Goal: Information Seeking & Learning: Check status

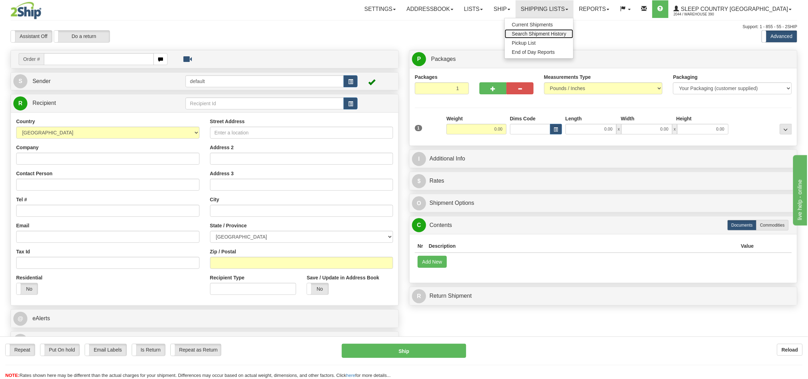
click at [567, 31] on span "Search Shipment History" at bounding box center [539, 34] width 54 height 6
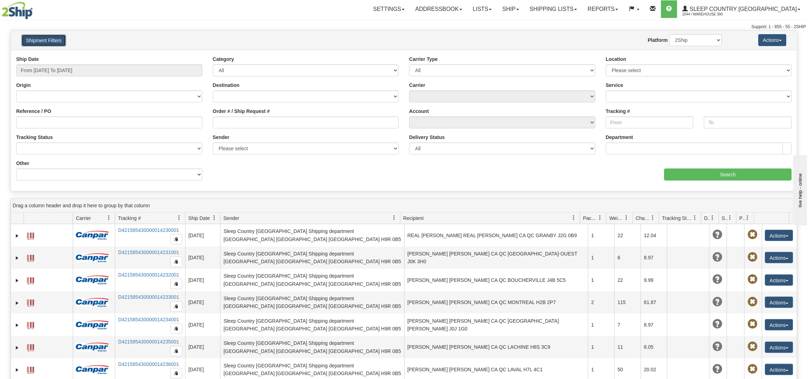
click at [57, 39] on button "Shipment Filters" at bounding box center [43, 40] width 45 height 12
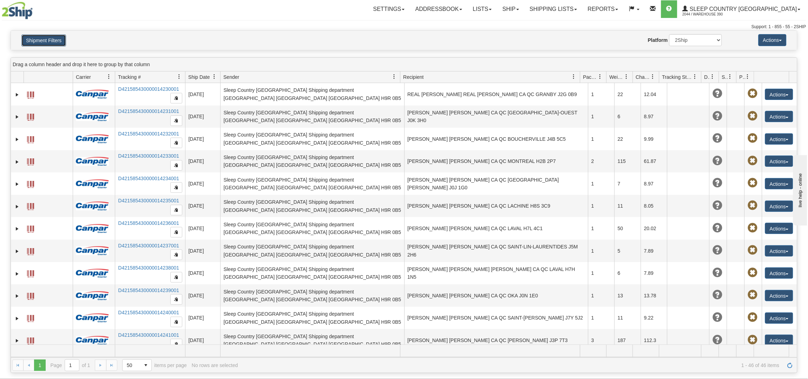
click at [57, 39] on button "Shipment Filters" at bounding box center [43, 40] width 45 height 12
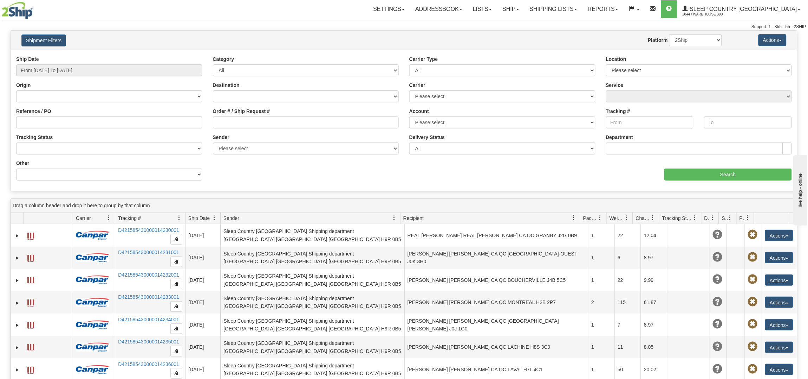
click at [108, 63] on div "Ship Date From 09/24/2025 To 09/25/2025" at bounding box center [109, 66] width 186 height 21
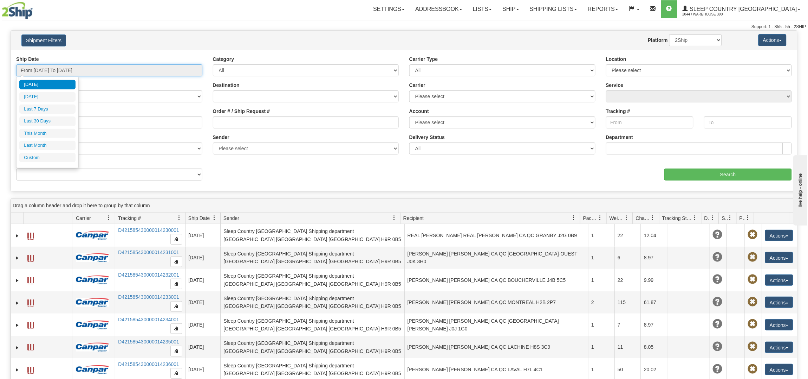
click at [106, 70] on input "From 09/24/2025 To 09/25/2025" at bounding box center [109, 70] width 186 height 12
click at [72, 120] on li "Last 30 Days" at bounding box center [47, 120] width 56 height 9
type input "From 08/27/2025 To 09/25/2025"
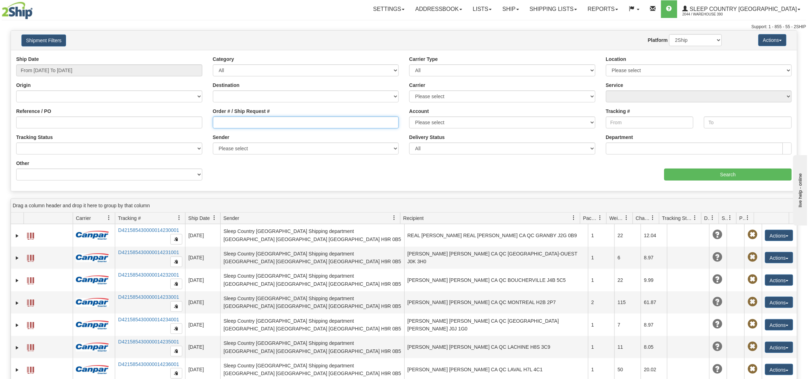
click at [230, 119] on input "Order # / Ship Request #" at bounding box center [306, 122] width 186 height 12
paste input "9002I115721"
click at [740, 172] on input "Search" at bounding box center [729, 174] width 128 height 12
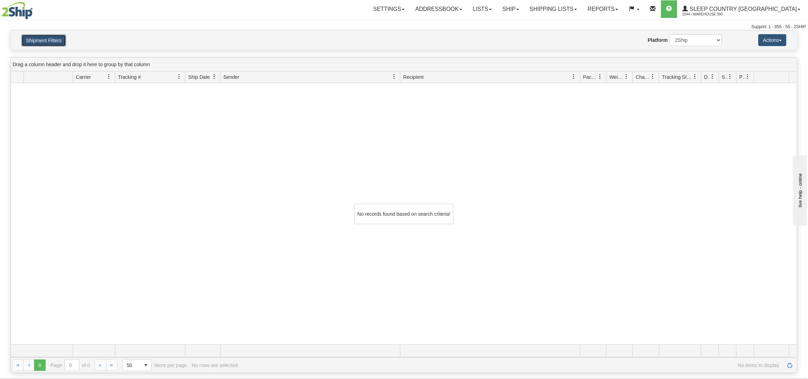
click at [54, 42] on button "Shipment Filters" at bounding box center [43, 40] width 45 height 12
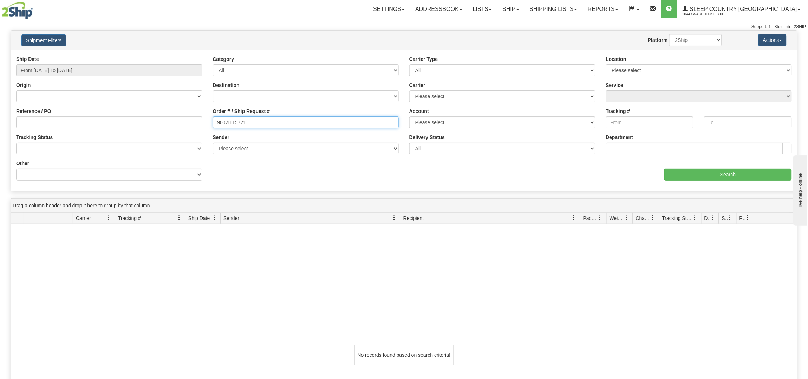
drag, startPoint x: 258, startPoint y: 119, endPoint x: 153, endPoint y: 112, distance: 105.3
click at [154, 56] on div "Reference / PO Order # / Ship Request # 9002I115721 Account Please select Canad…" at bounding box center [404, 56] width 787 height 0
paste input "H90681"
type input "9002H906811"
click at [736, 173] on input "Search" at bounding box center [729, 174] width 128 height 12
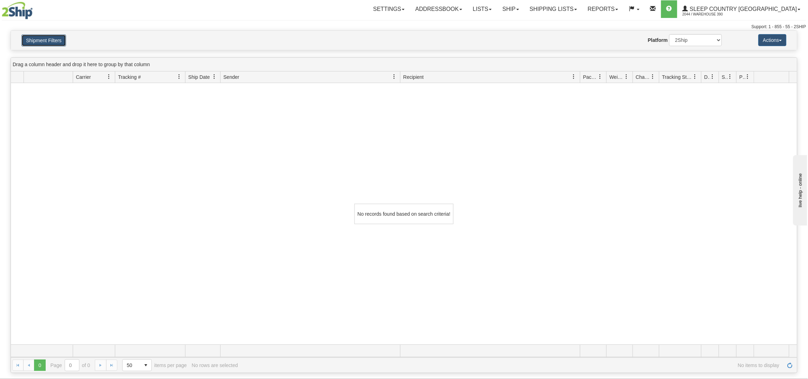
click at [48, 41] on button "Shipment Filters" at bounding box center [43, 40] width 45 height 12
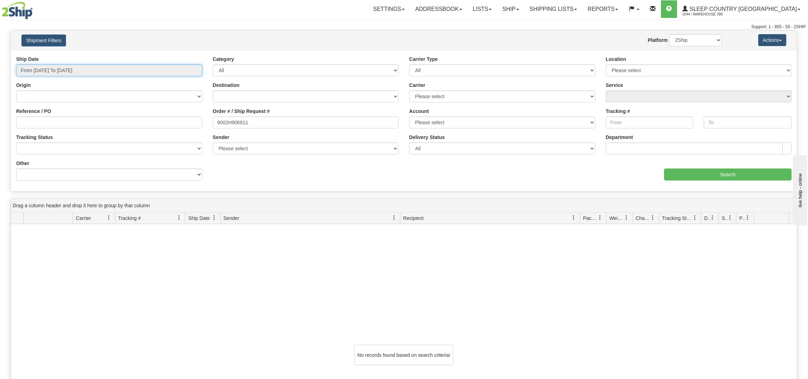
click at [116, 68] on input "From 08/27/2025 To 09/25/2025" at bounding box center [109, 70] width 186 height 12
type input "08/27/2025"
type input "[DATE]"
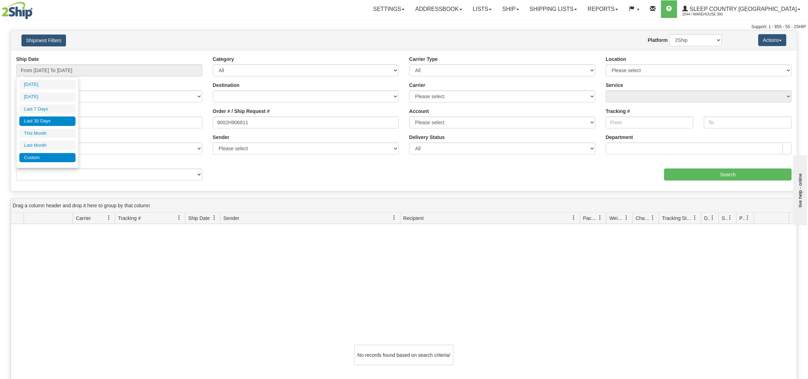
click at [54, 156] on li "Custom" at bounding box center [47, 157] width 56 height 9
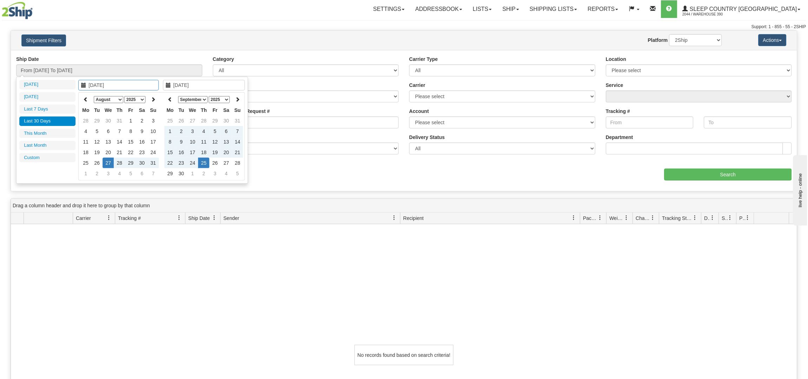
type input "08/01/2025"
type input "08/31/2025"
type input "08/27/2025"
type input "[DATE]"
click at [85, 97] on icon at bounding box center [85, 99] width 5 height 5
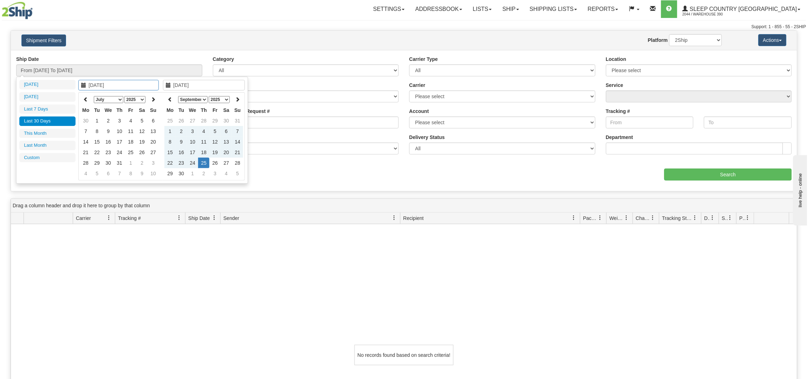
click at [85, 97] on icon at bounding box center [85, 99] width 5 height 5
type input "06/02/2025"
click at [89, 133] on td "2" at bounding box center [85, 131] width 11 height 11
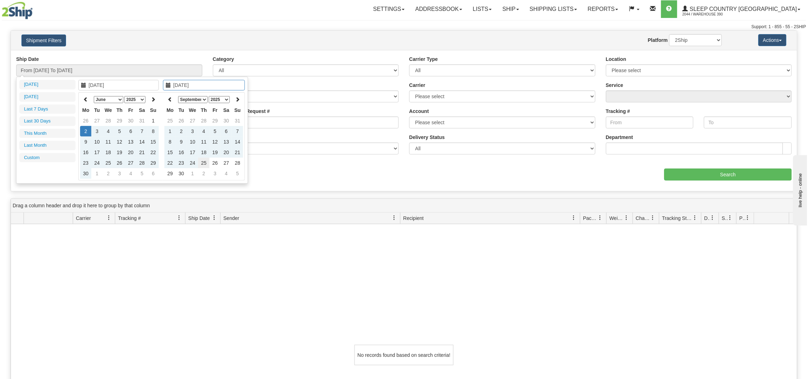
type input "[DATE]"
click at [206, 162] on td "25" at bounding box center [203, 162] width 11 height 11
type input "From 06/02/2025 To 09/25/2025"
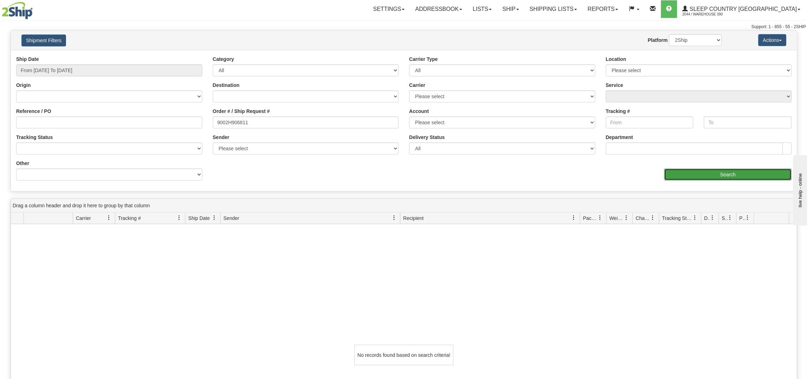
click at [740, 171] on input "Search" at bounding box center [729, 174] width 128 height 12
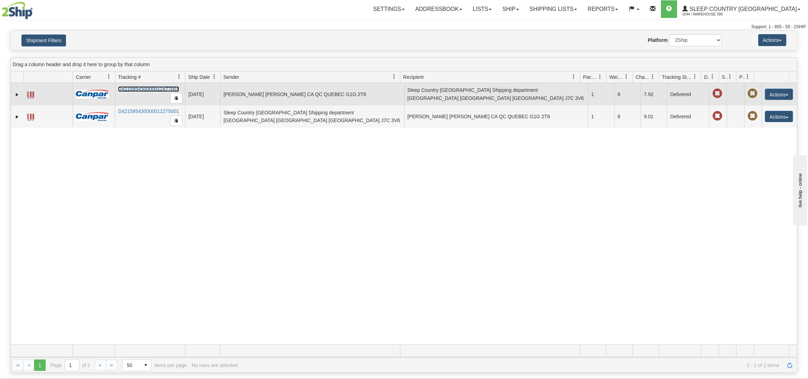
click at [133, 87] on link "D421585430000012477001" at bounding box center [148, 89] width 61 height 6
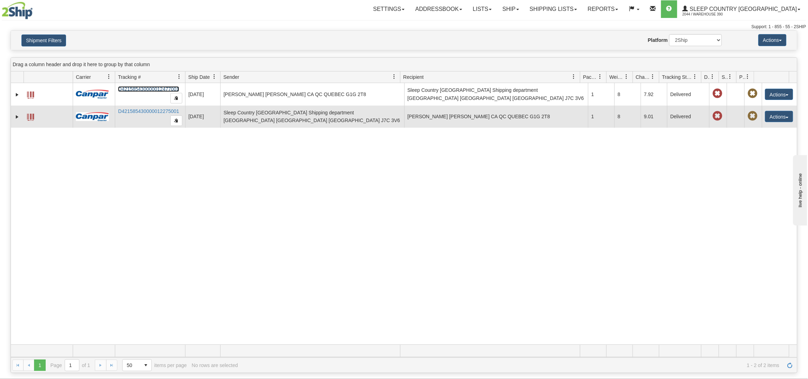
click at [137, 107] on td "D421585430000012275001" at bounding box center [150, 116] width 70 height 22
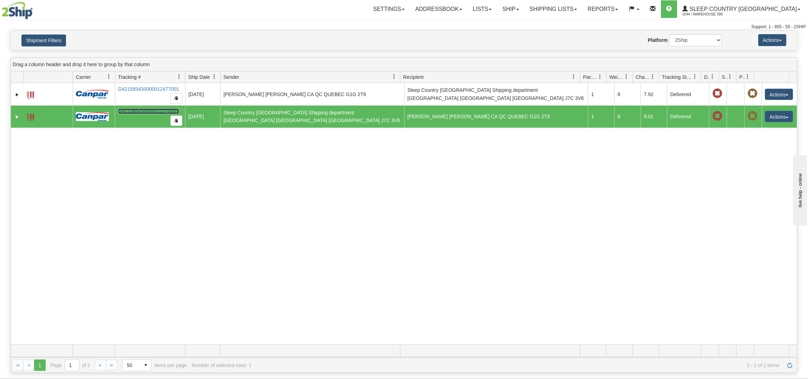
click at [137, 109] on link "D421585430000012275001" at bounding box center [148, 111] width 61 height 6
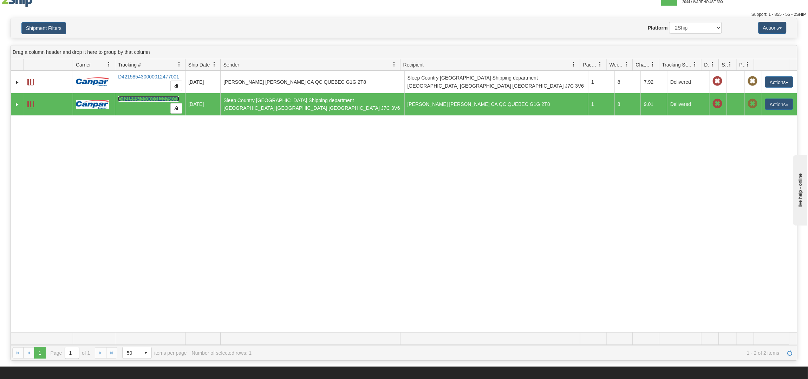
scroll to position [17, 0]
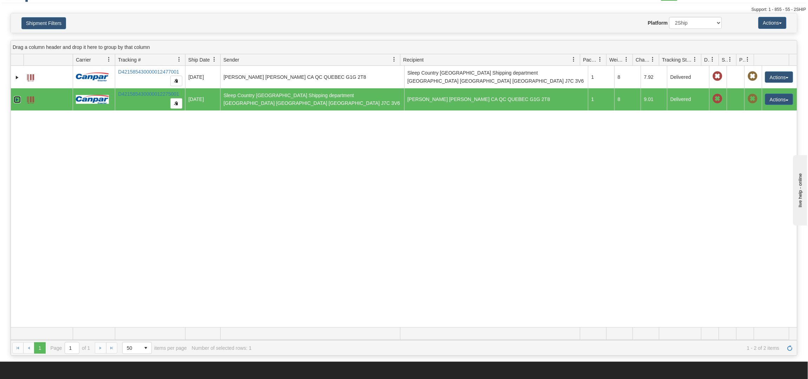
click at [16, 98] on link "Expand" at bounding box center [17, 99] width 7 height 7
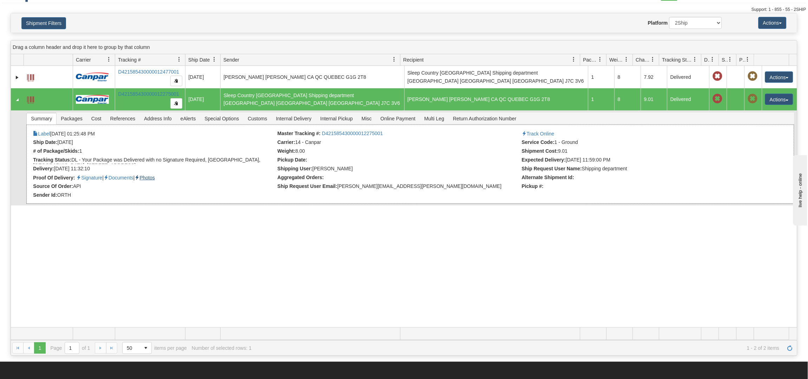
click at [155, 177] on link "Photos" at bounding box center [145, 178] width 20 height 6
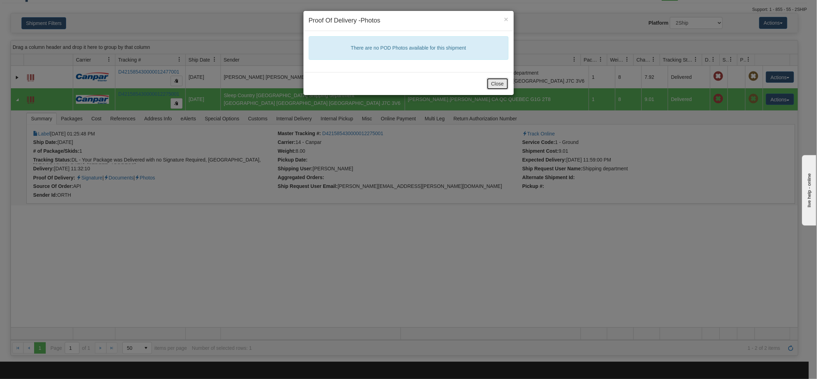
click at [497, 83] on button "Close" at bounding box center [497, 84] width 22 height 12
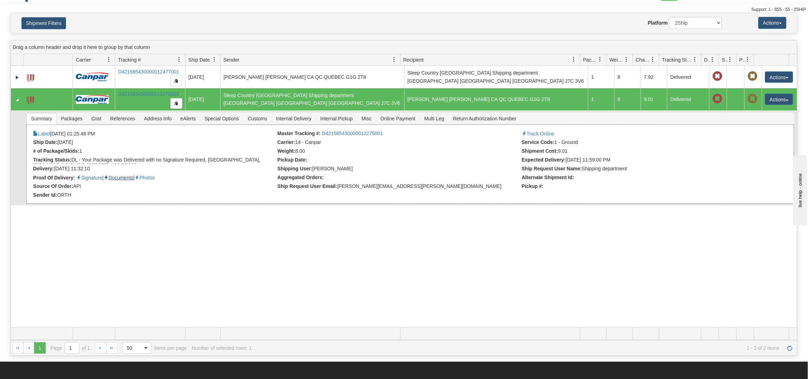
click at [128, 176] on link "Documents" at bounding box center [119, 178] width 30 height 6
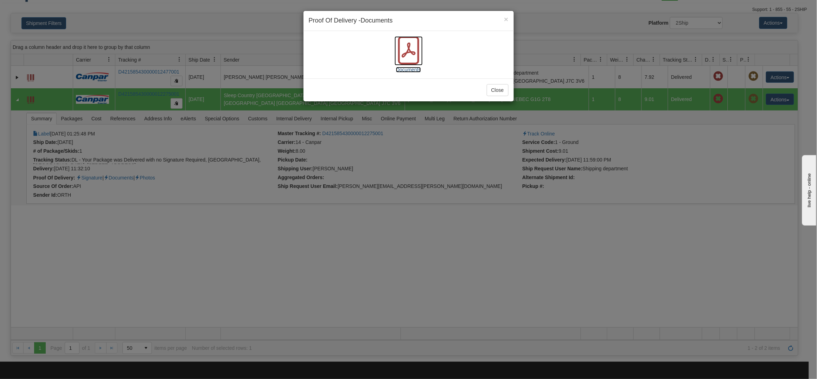
click at [406, 50] on icon at bounding box center [408, 50] width 28 height 28
click at [499, 84] on button "Close" at bounding box center [497, 90] width 22 height 12
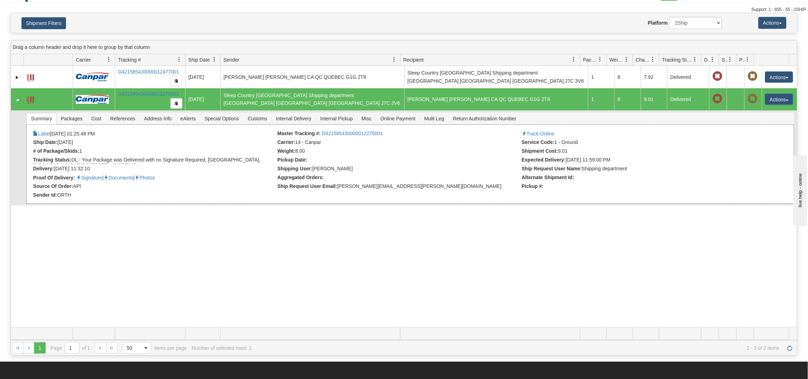
click at [88, 173] on div "× Attached Images Close Label 07/18/2025 01:25:48 PM Master Tracking #: D421585…" at bounding box center [410, 163] width 768 height 79
click at [89, 176] on link "Signature" at bounding box center [89, 178] width 26 height 6
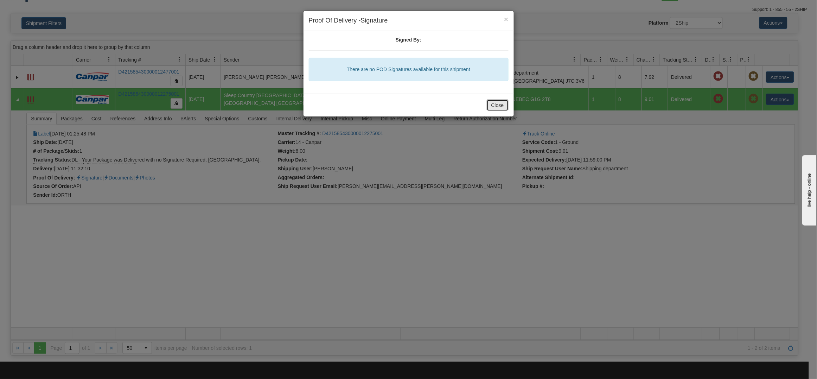
click at [508, 108] on button "Close" at bounding box center [497, 105] width 22 height 12
